Goal: Task Accomplishment & Management: Use online tool/utility

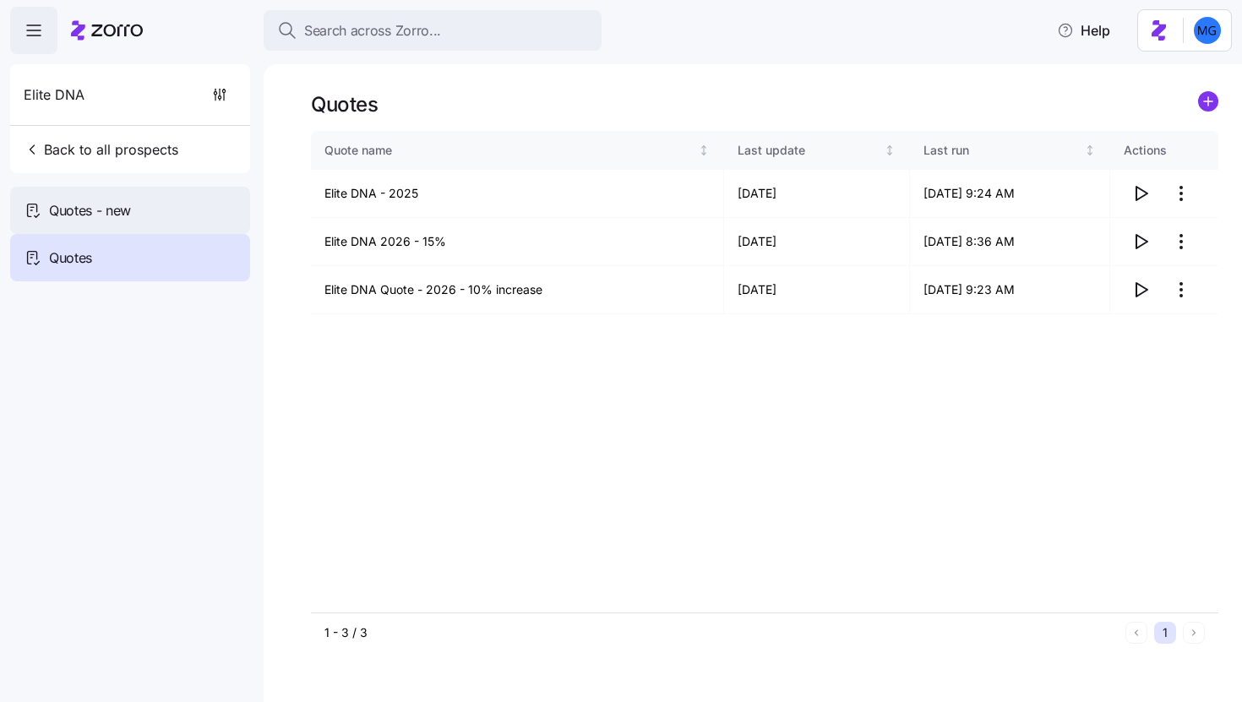
click at [136, 217] on div "Quotes - new" at bounding box center [130, 210] width 240 height 47
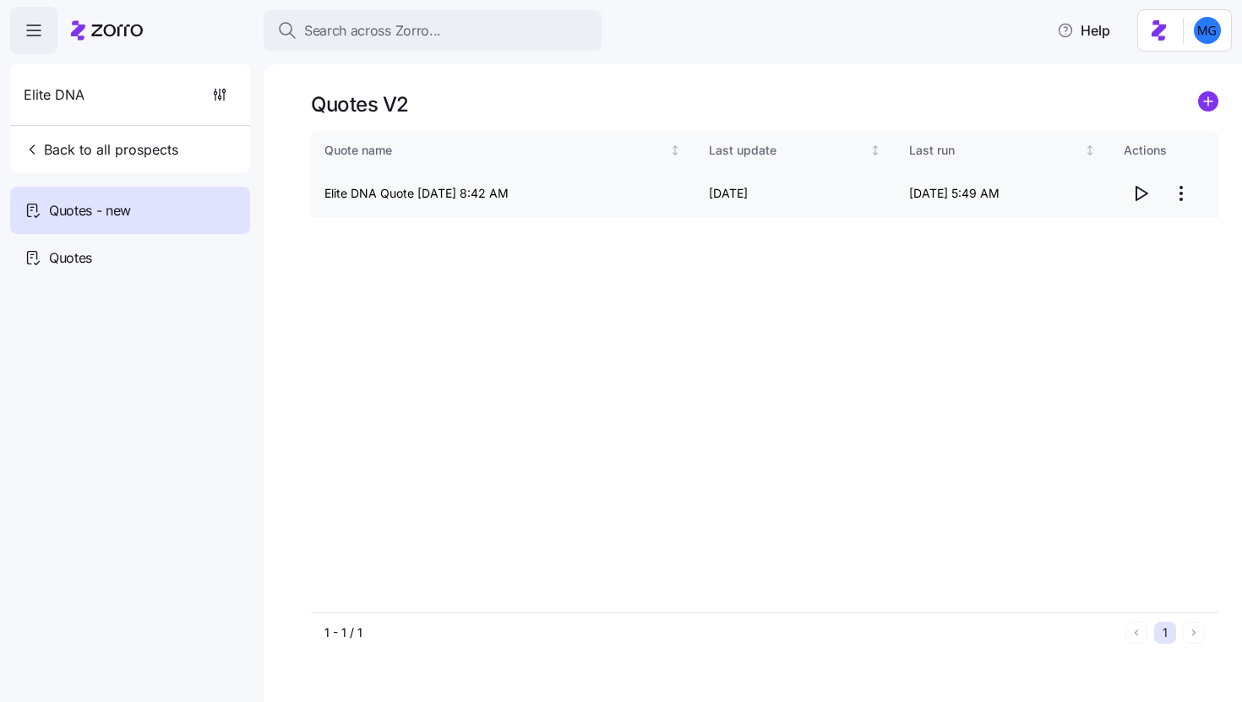
click at [1180, 198] on html "Search across Zorro... Help Elite DNA Back to all prospects Quotes - new Quotes…" at bounding box center [621, 346] width 1242 height 692
click at [1131, 216] on div "Edit quote Delete quote" at bounding box center [1113, 249] width 169 height 68
click at [1127, 226] on div "Edit quote" at bounding box center [1114, 234] width 156 height 27
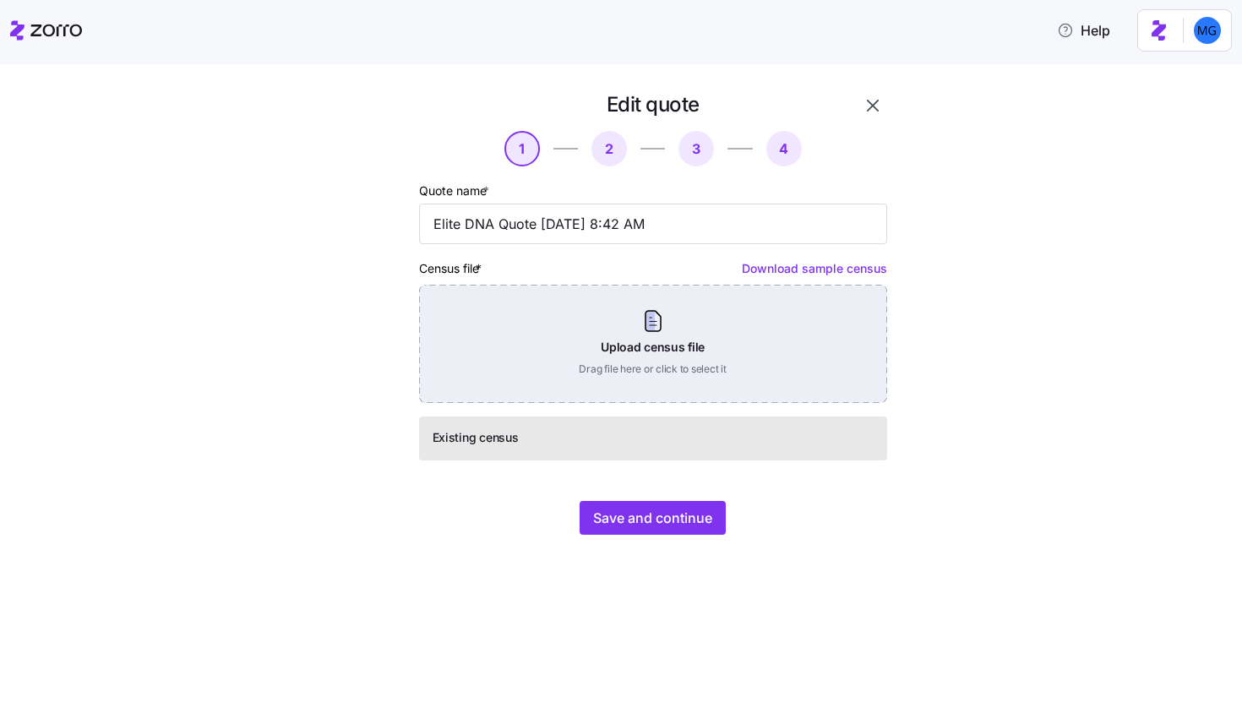
click at [711, 349] on div "Upload census file Drag file here or click to select it" at bounding box center [653, 344] width 468 height 118
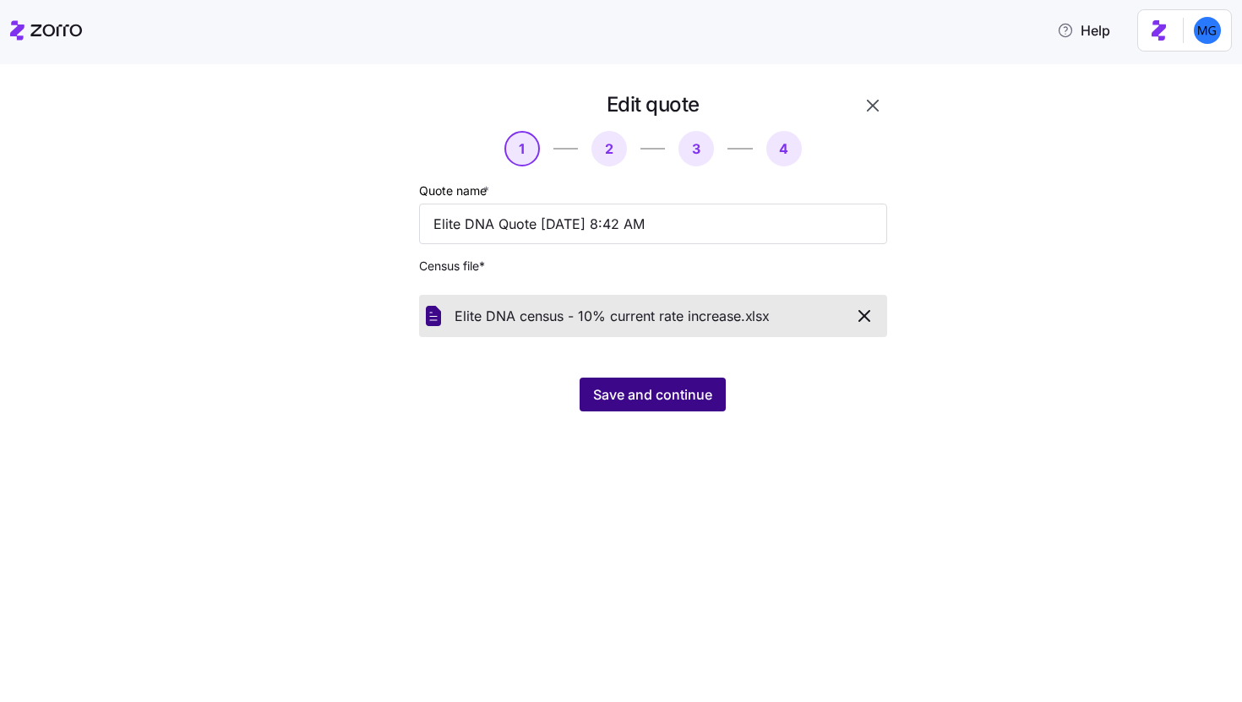
click at [653, 401] on span "Save and continue" at bounding box center [652, 395] width 119 height 20
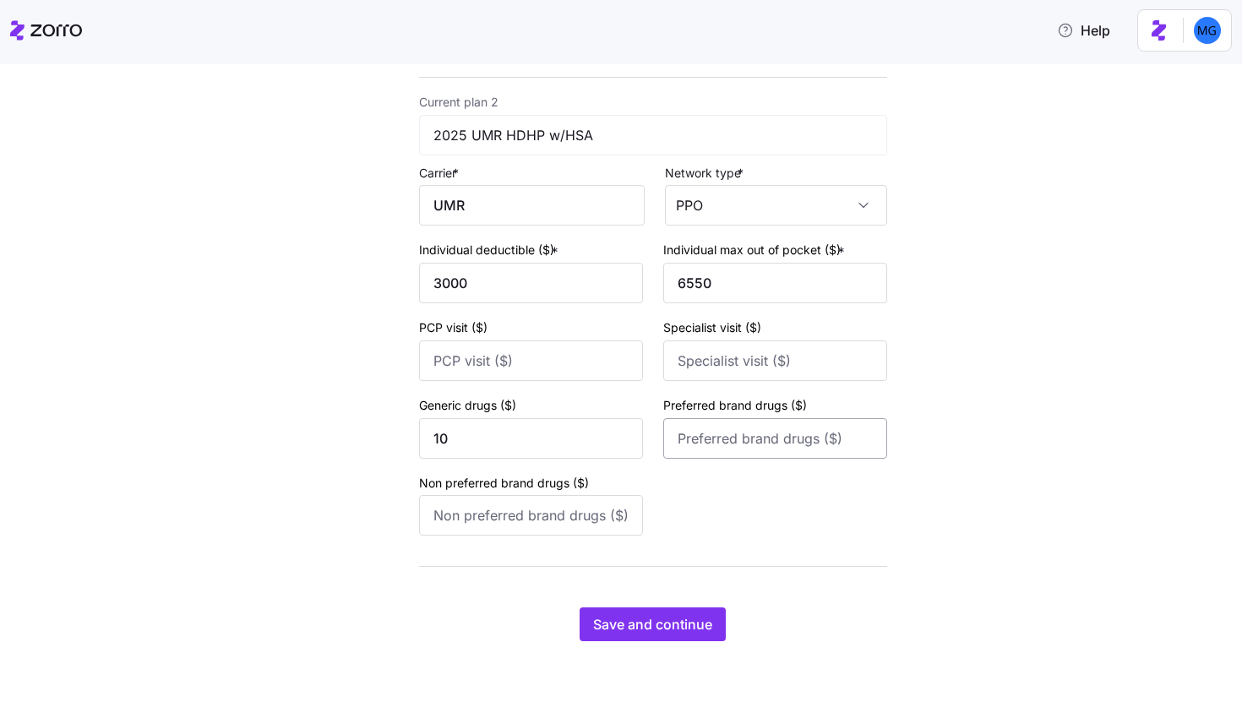
scroll to position [618, 0]
click at [655, 632] on span "Save and continue" at bounding box center [652, 624] width 119 height 20
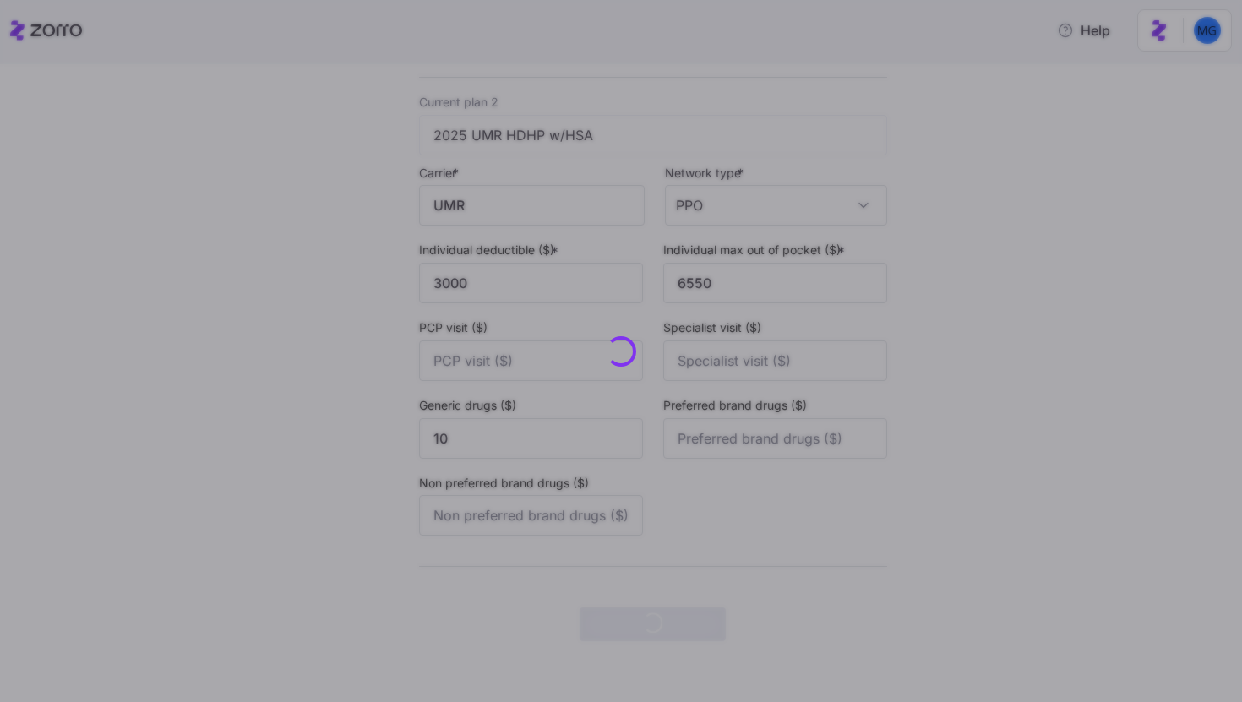
scroll to position [0, 0]
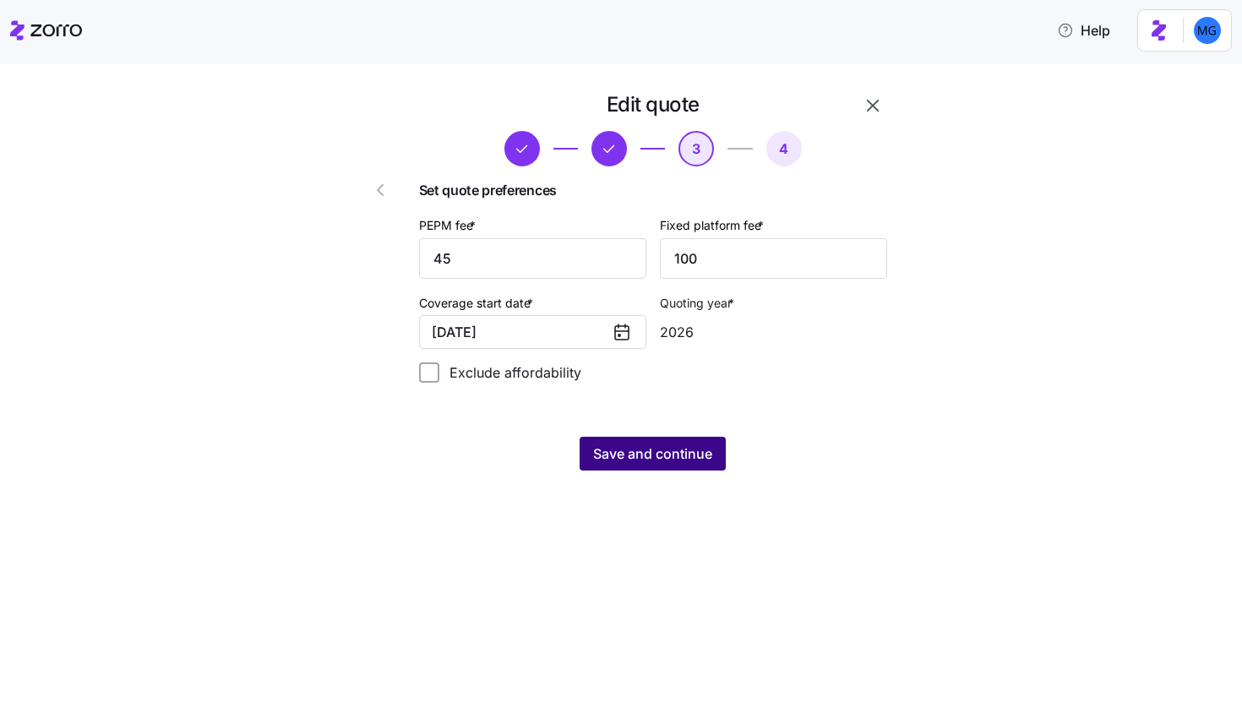
click at [651, 467] on button "Save and continue" at bounding box center [653, 454] width 146 height 34
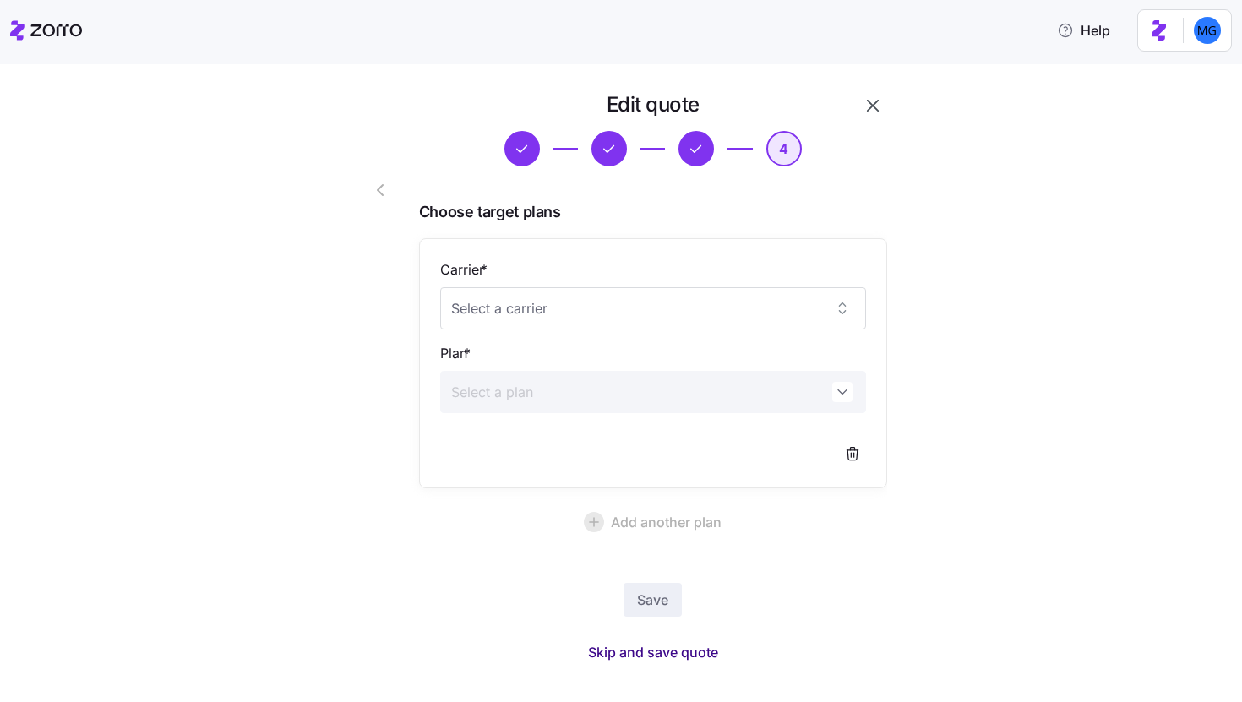
click at [661, 647] on span "Skip and save quote" at bounding box center [653, 652] width 130 height 20
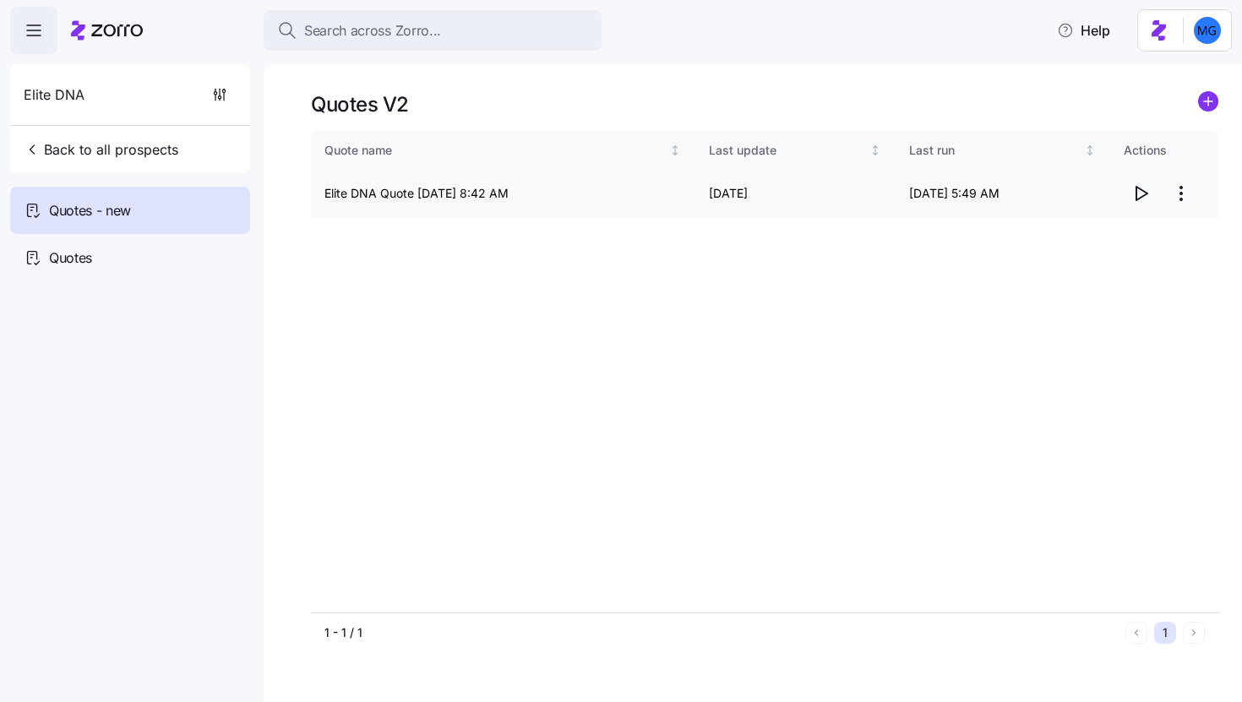
click at [1144, 195] on icon "button" at bounding box center [1142, 194] width 11 height 14
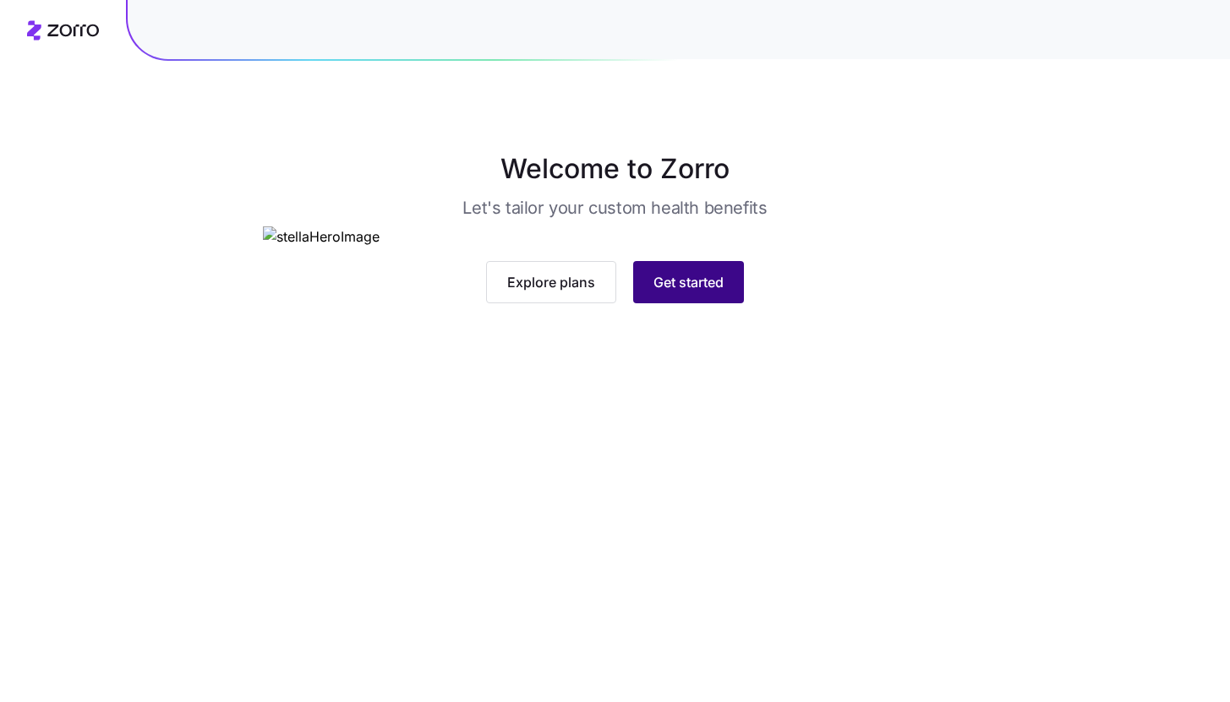
click at [690, 292] on span "Get started" at bounding box center [688, 282] width 70 height 20
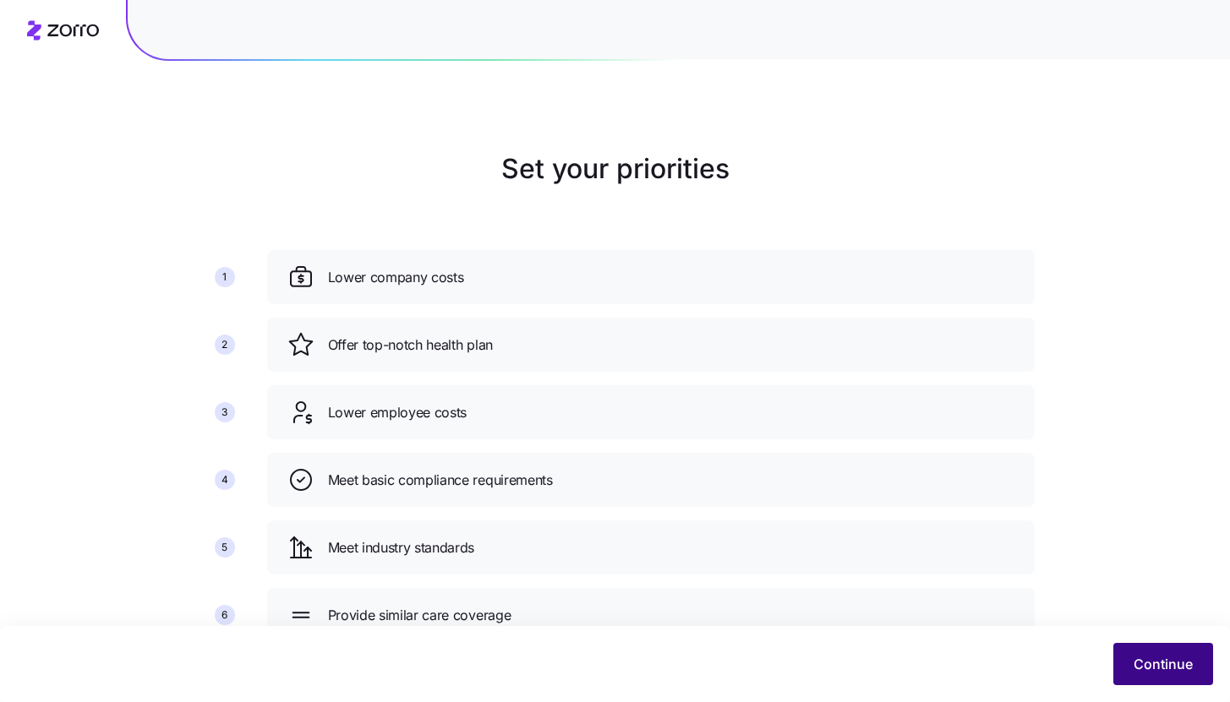
click at [1204, 675] on button "Continue" at bounding box center [1163, 664] width 100 height 42
click at [1156, 664] on span "Continue" at bounding box center [1162, 664] width 59 height 20
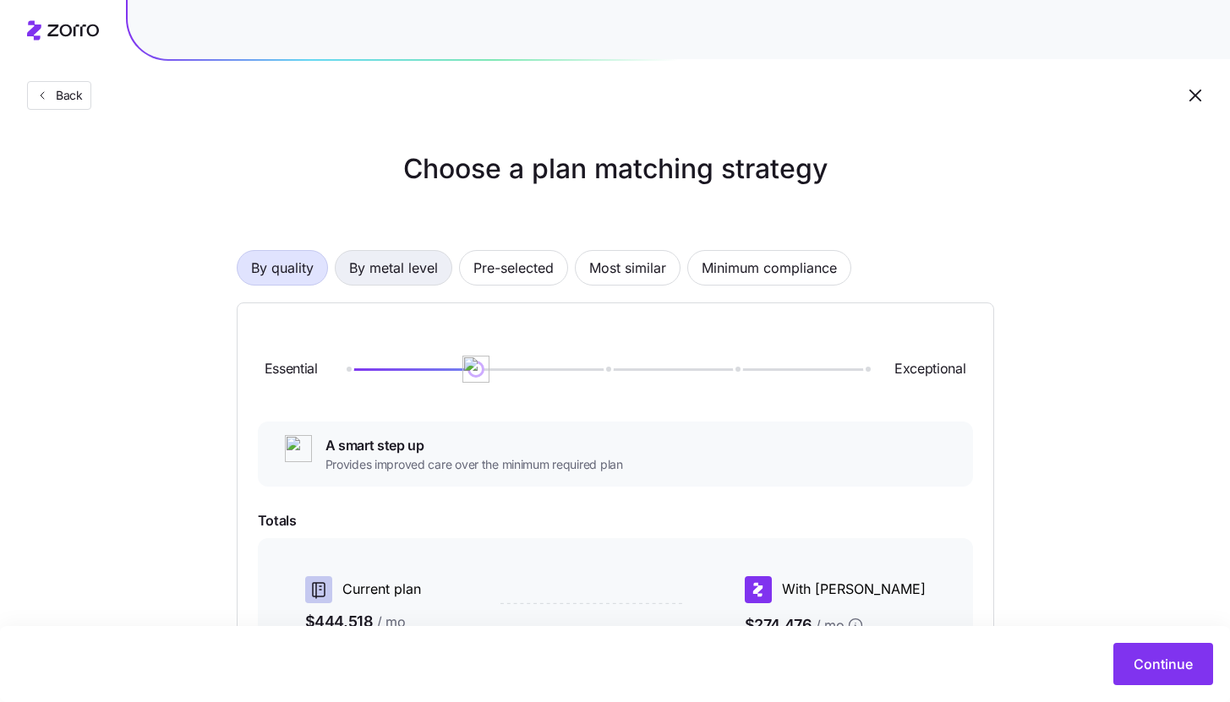
click at [403, 264] on span "By metal level" at bounding box center [393, 268] width 89 height 34
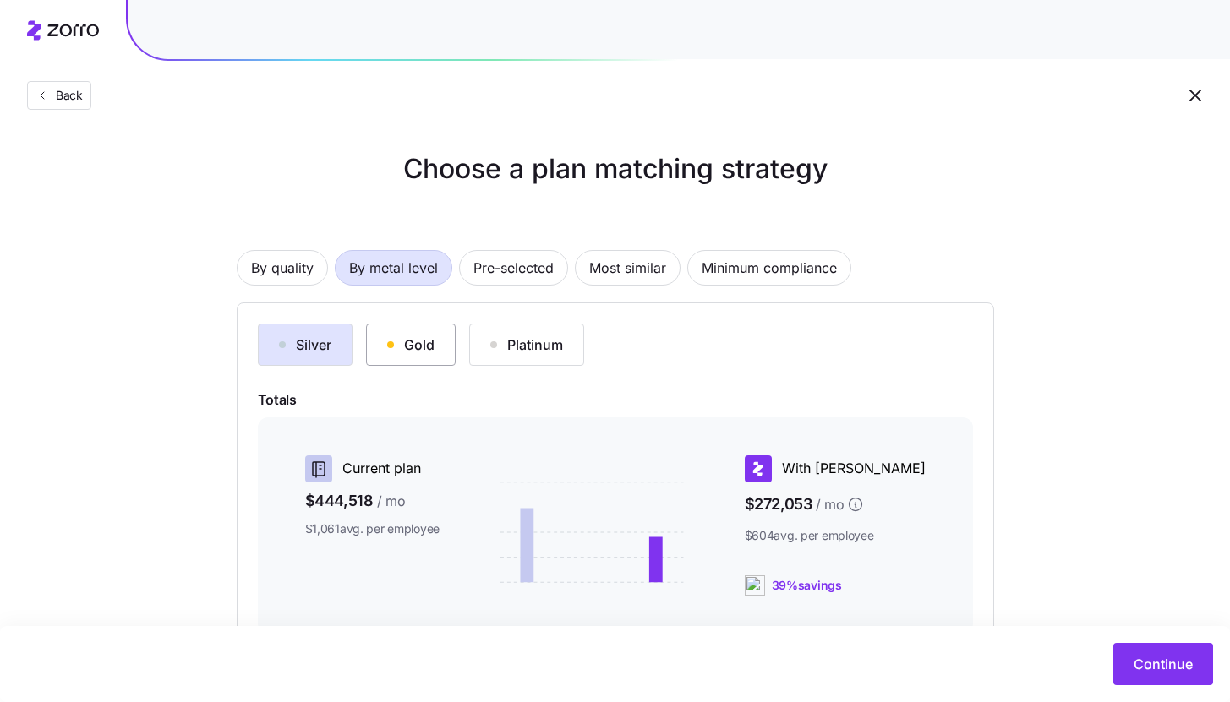
click at [437, 358] on button "Gold" at bounding box center [411, 345] width 90 height 42
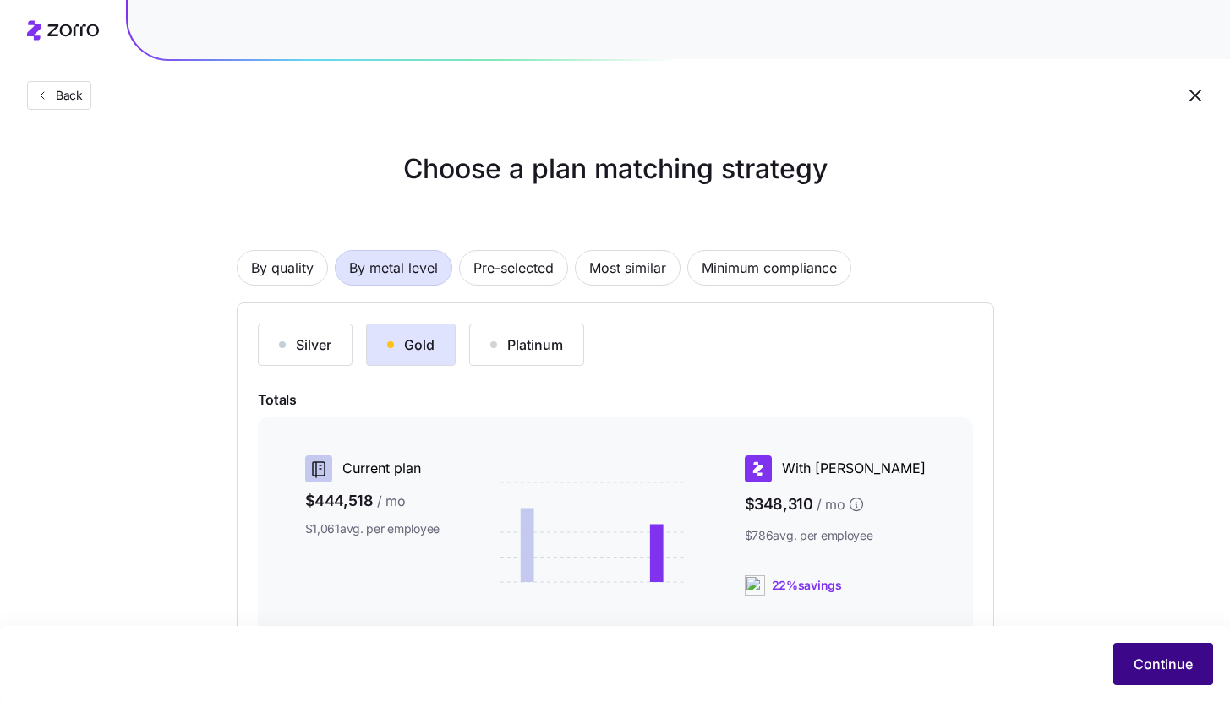
click at [1151, 681] on button "Continue" at bounding box center [1163, 664] width 100 height 42
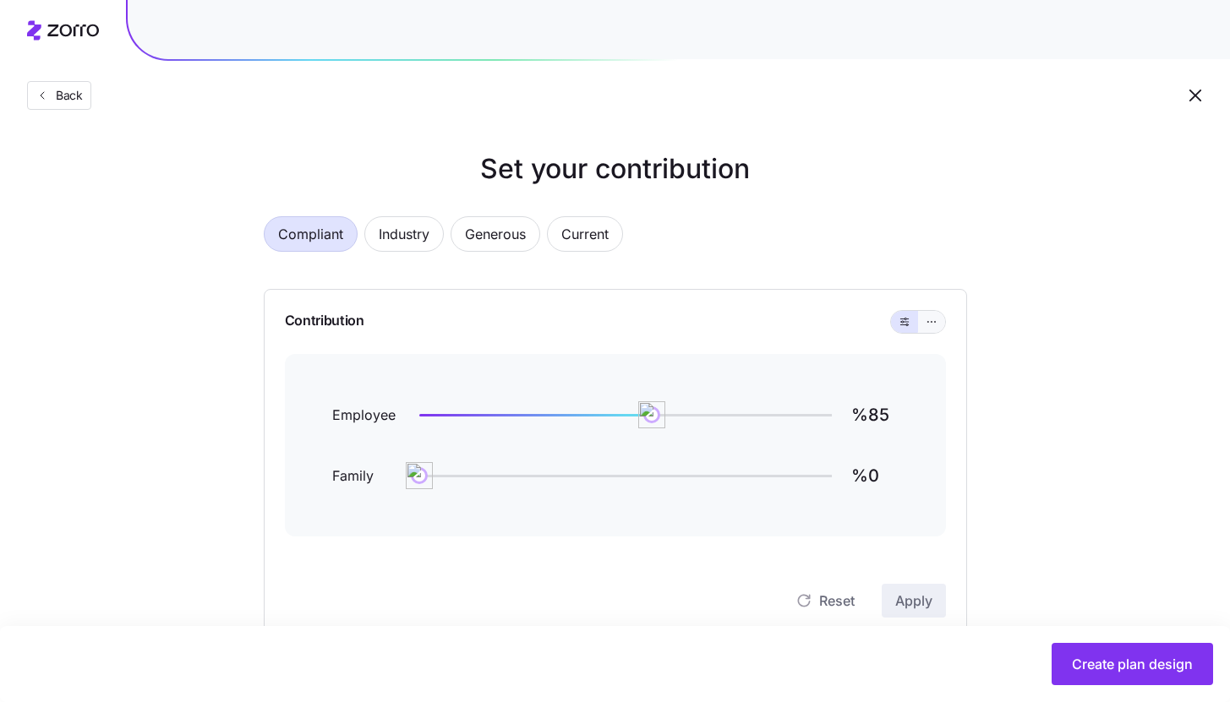
click at [933, 327] on button "button" at bounding box center [932, 322] width 14 height 14
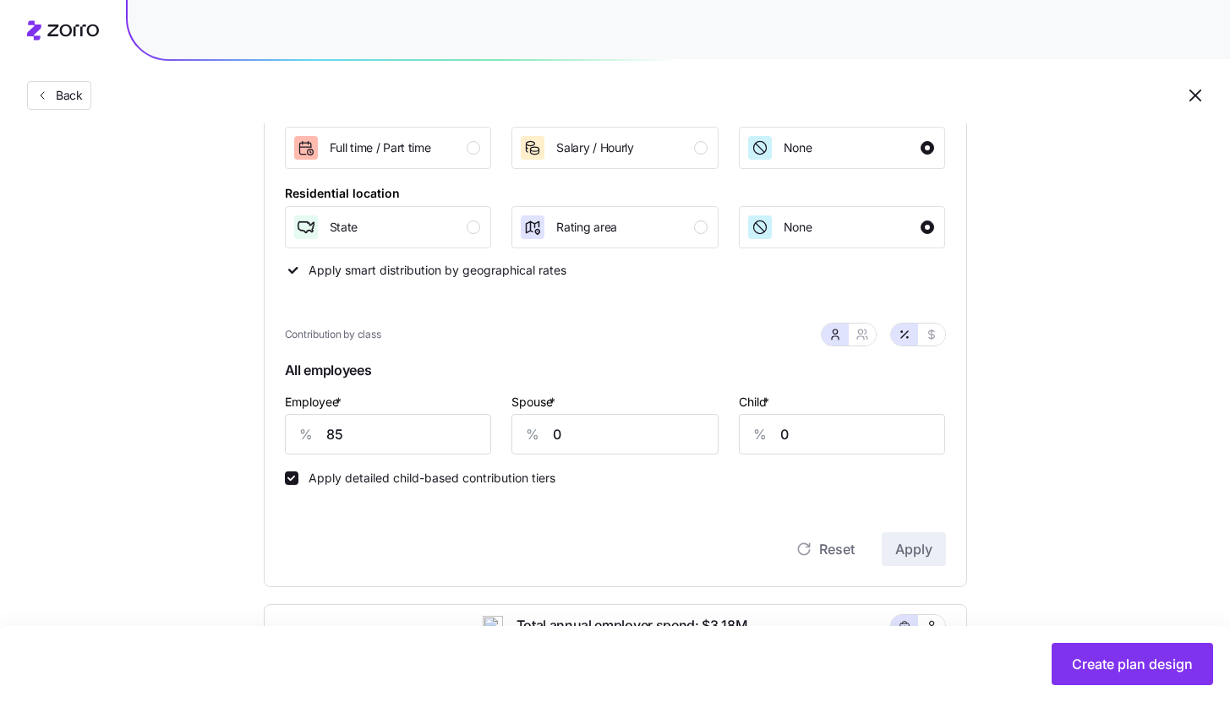
scroll to position [313, 0]
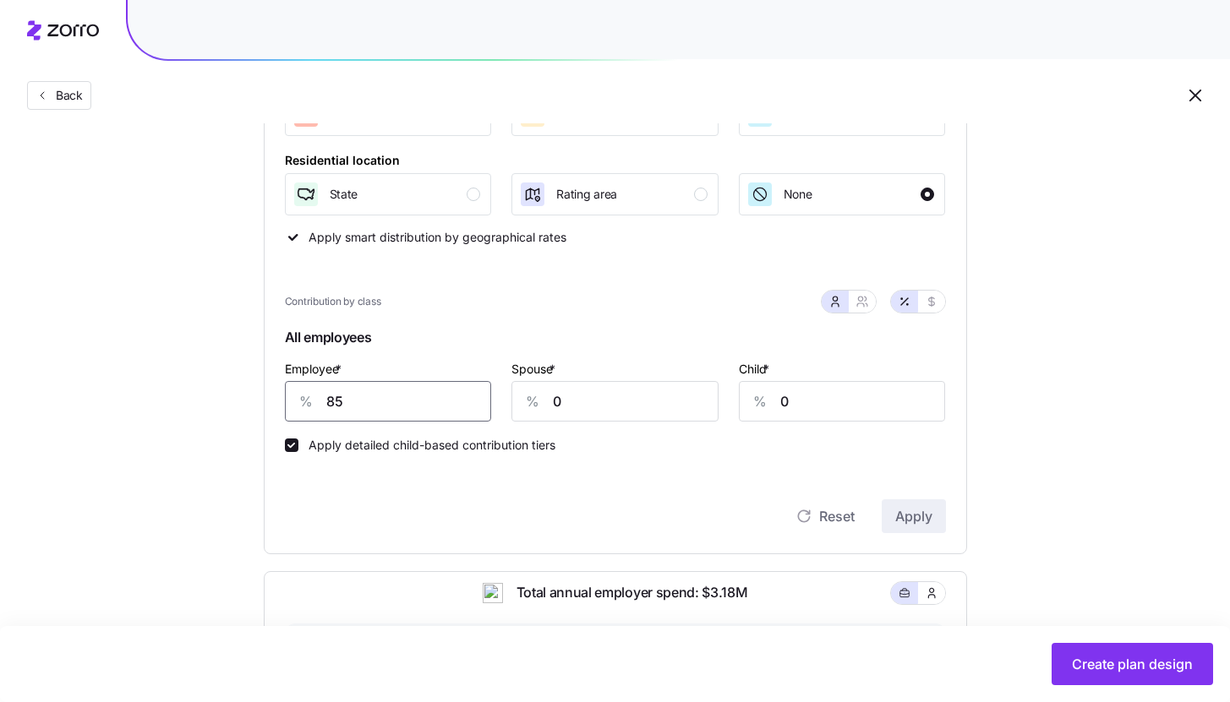
click at [432, 395] on input "85" at bounding box center [388, 401] width 207 height 41
type input "63"
click at [596, 401] on input "0" at bounding box center [614, 401] width 207 height 41
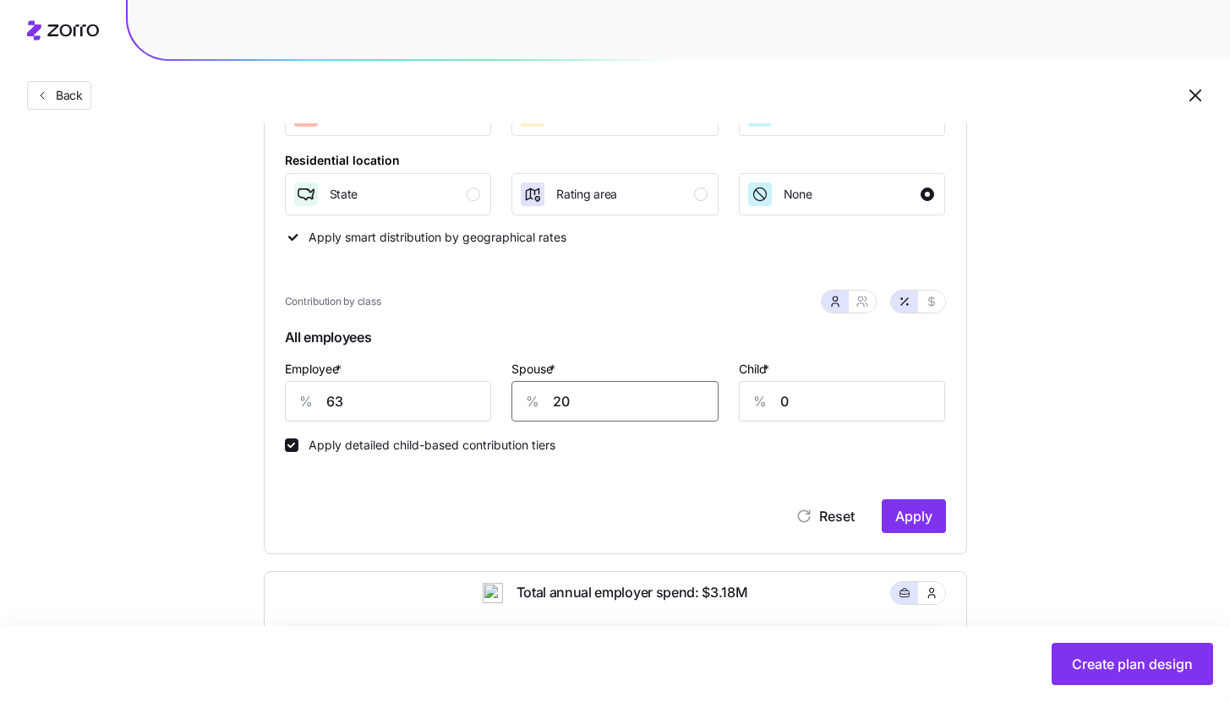
type input "20"
type input "10"
click at [927, 520] on span "Apply" at bounding box center [913, 516] width 37 height 20
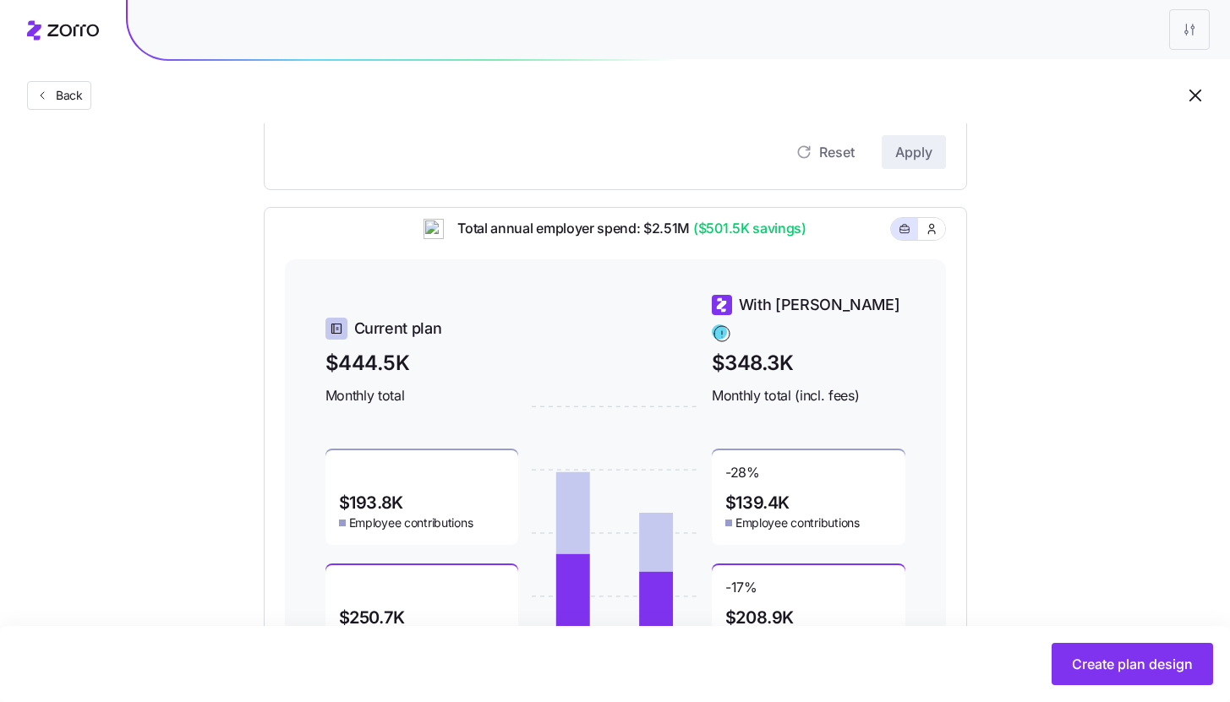
scroll to position [676, 0]
click at [1122, 662] on span "Create plan design" at bounding box center [1132, 664] width 121 height 20
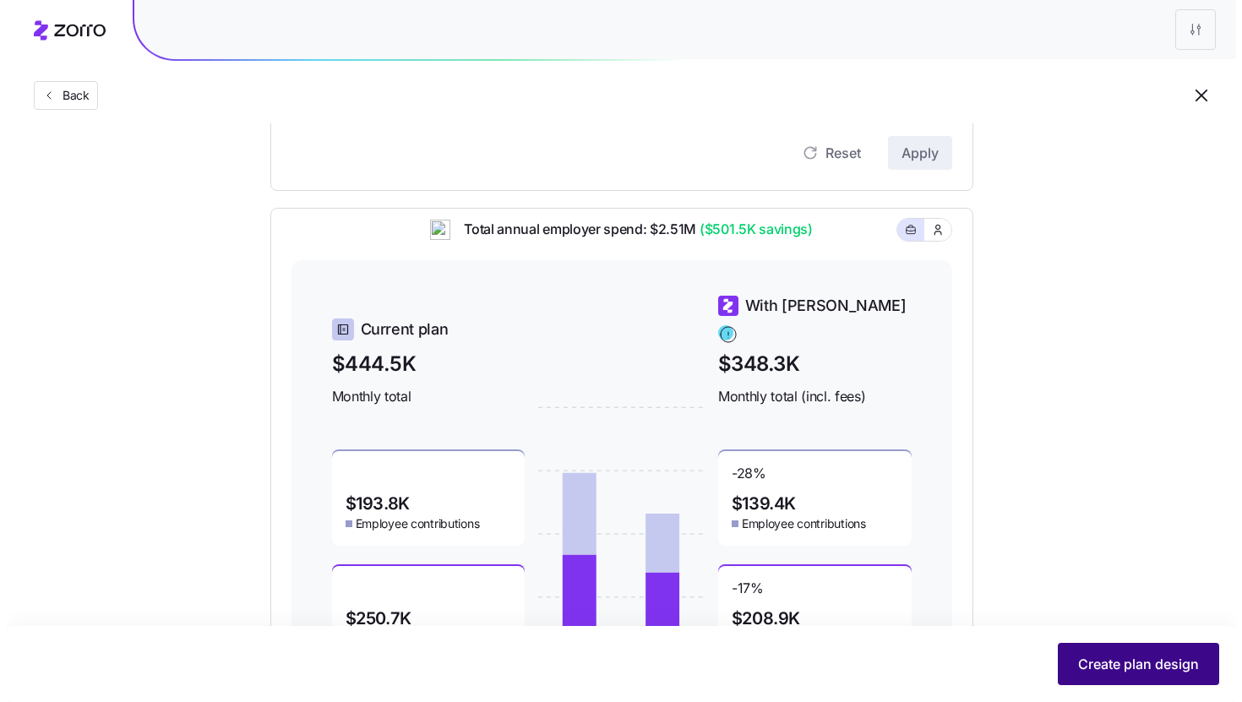
scroll to position [0, 0]
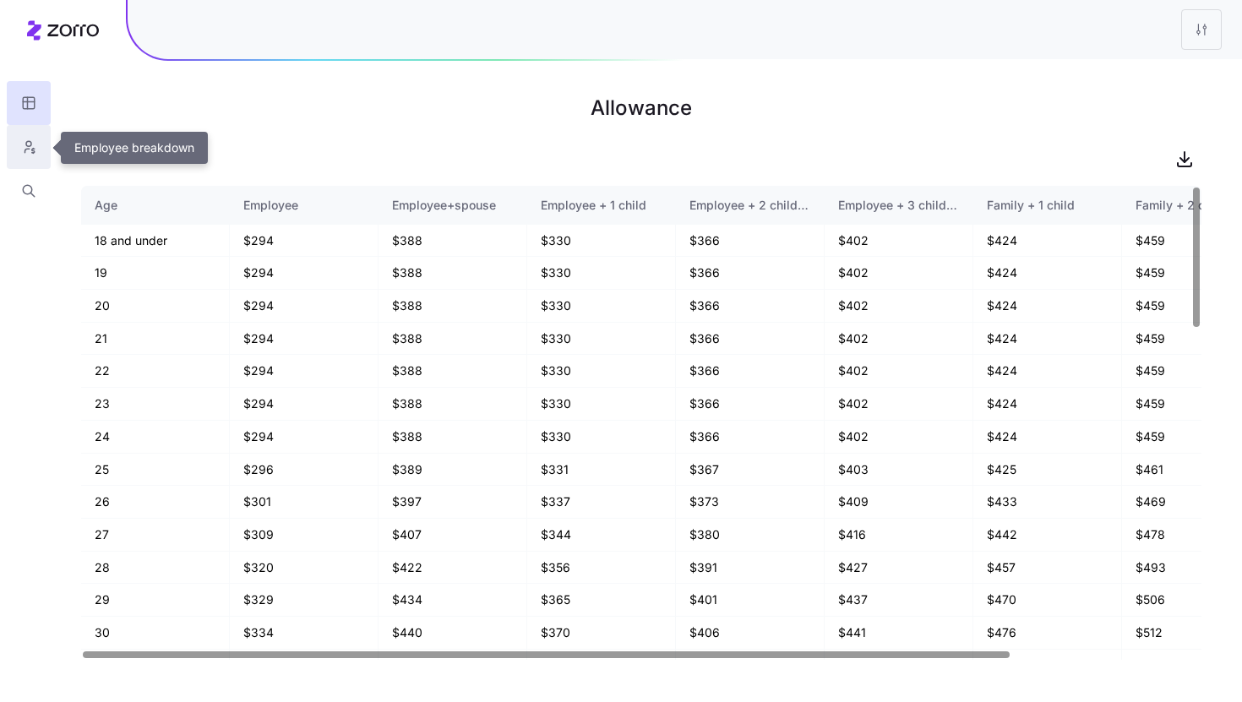
click at [41, 160] on button "button" at bounding box center [29, 147] width 44 height 44
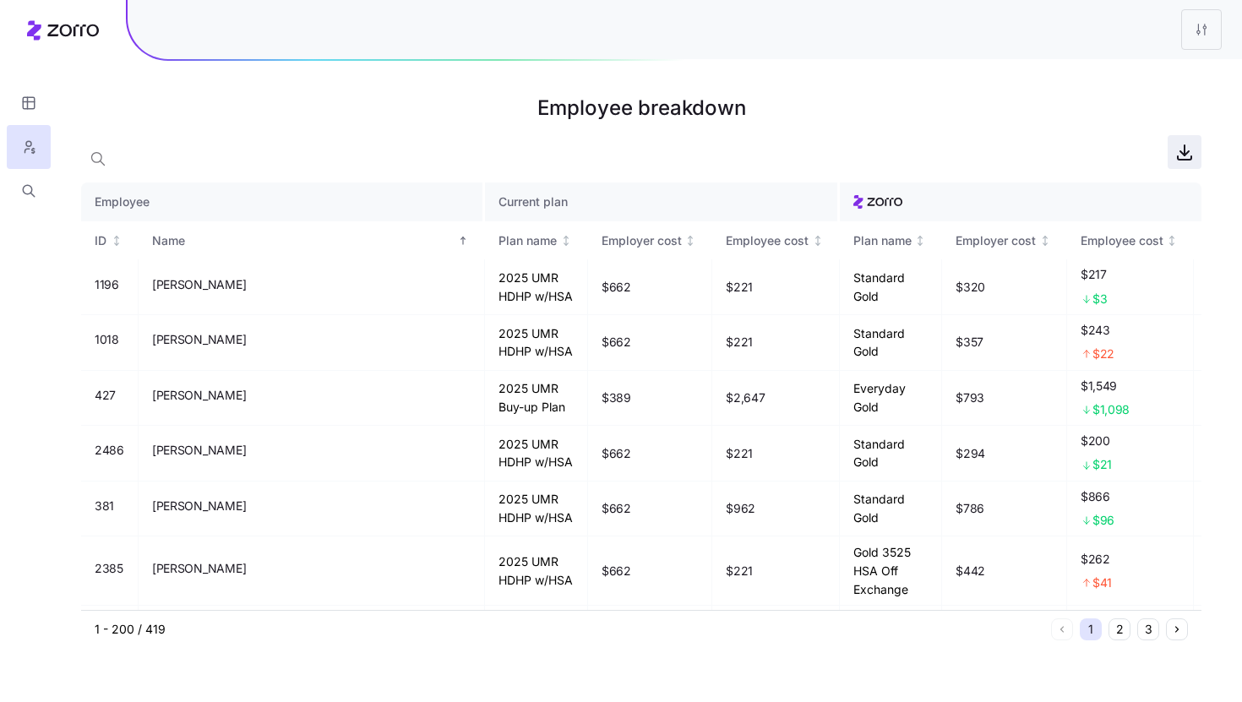
click at [1187, 156] on icon "button" at bounding box center [1185, 152] width 20 height 20
